Goal: Task Accomplishment & Management: Manage account settings

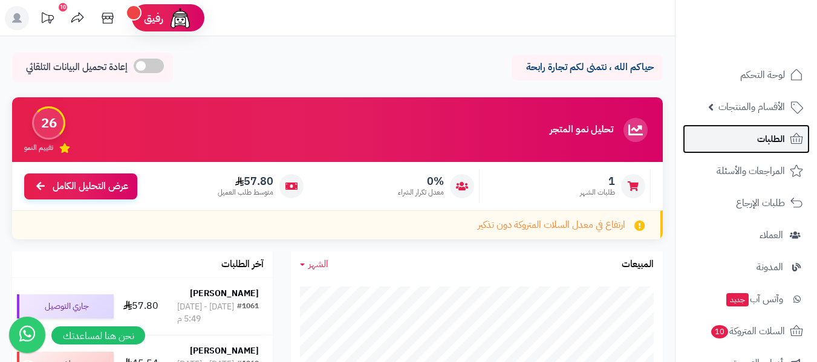
click at [768, 133] on span "الطلبات" at bounding box center [772, 139] width 28 height 17
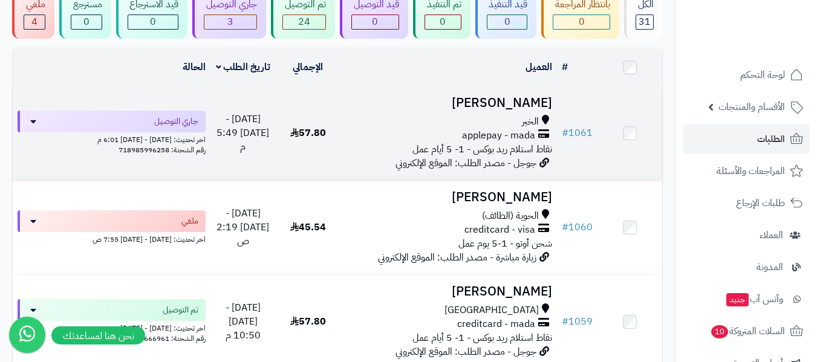
scroll to position [182, 0]
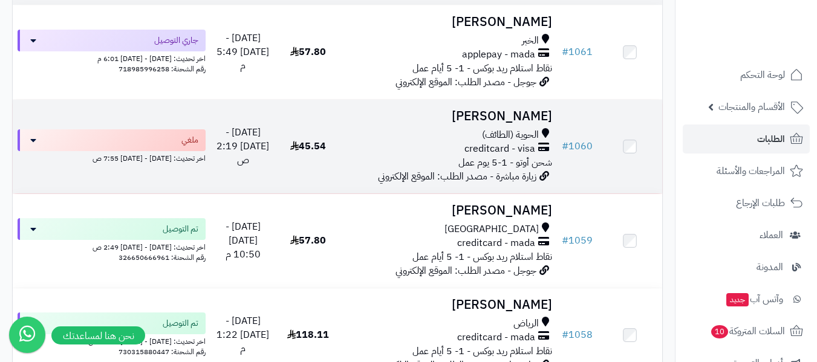
click at [523, 113] on h3 "عادل حسن" at bounding box center [449, 117] width 207 height 14
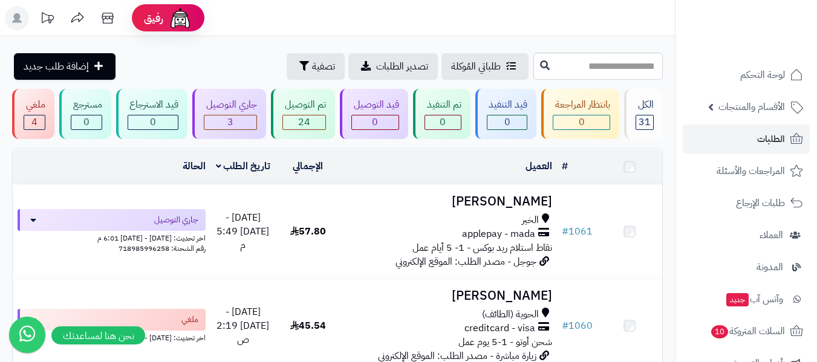
scroll to position [169, 0]
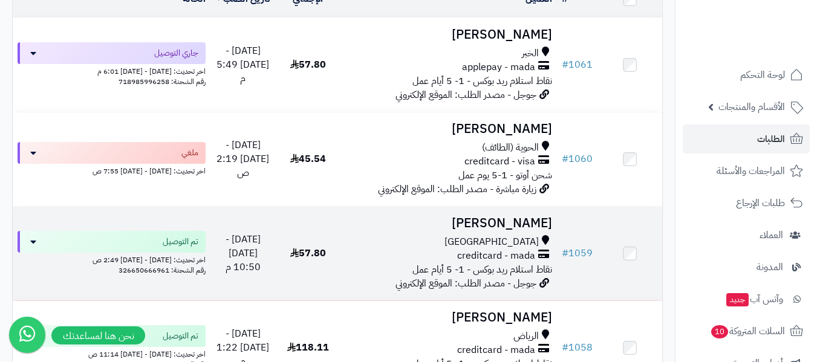
click at [470, 233] on td "ريناد علي [GEOGRAPHIC_DATA] creditcard - mada نقاط استلام ريد بوكس - 1- 5 أيام …" at bounding box center [449, 254] width 217 height 94
click at [514, 220] on h3 "[PERSON_NAME]" at bounding box center [449, 224] width 207 height 14
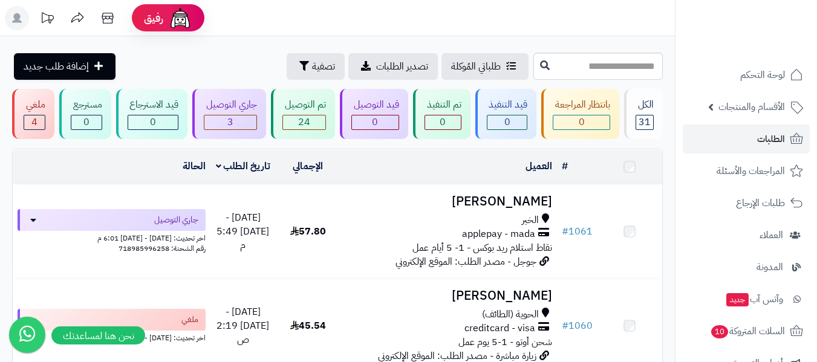
scroll to position [145, 0]
